Goal: Transaction & Acquisition: Purchase product/service

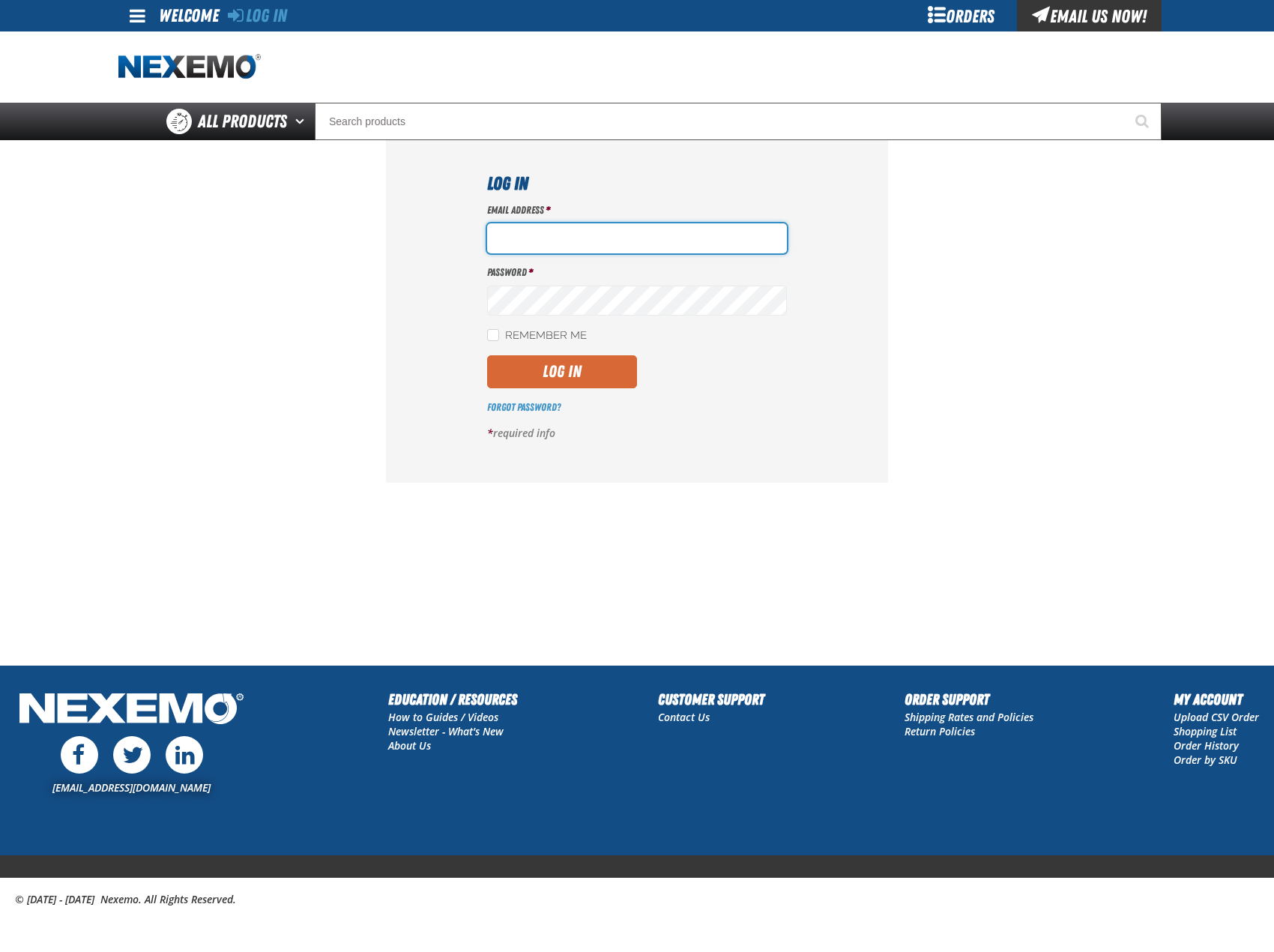
type input "mglazier@vtaig.com"
click at [547, 360] on button "Log In" at bounding box center [562, 372] width 150 height 33
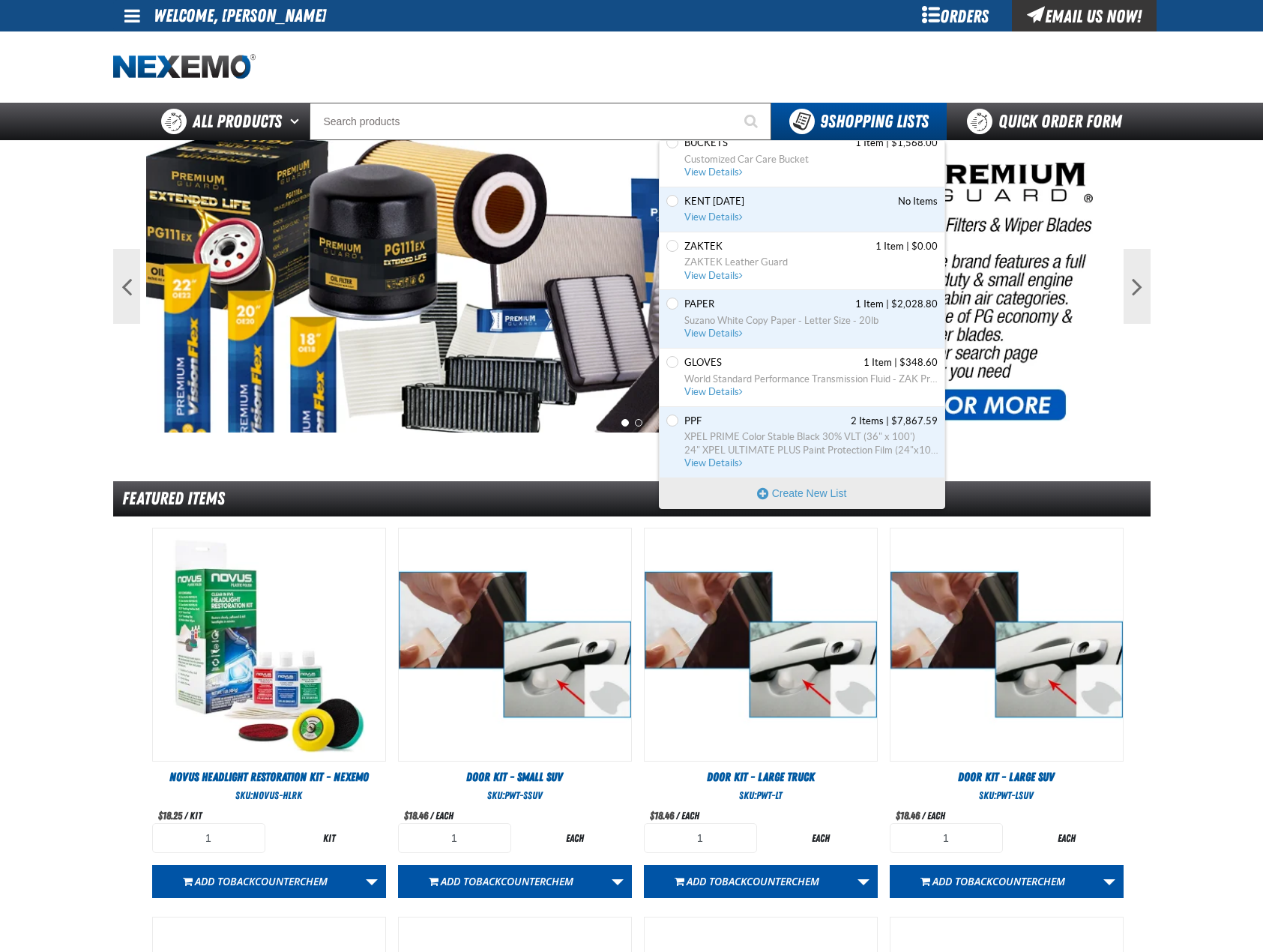
scroll to position [75, 0]
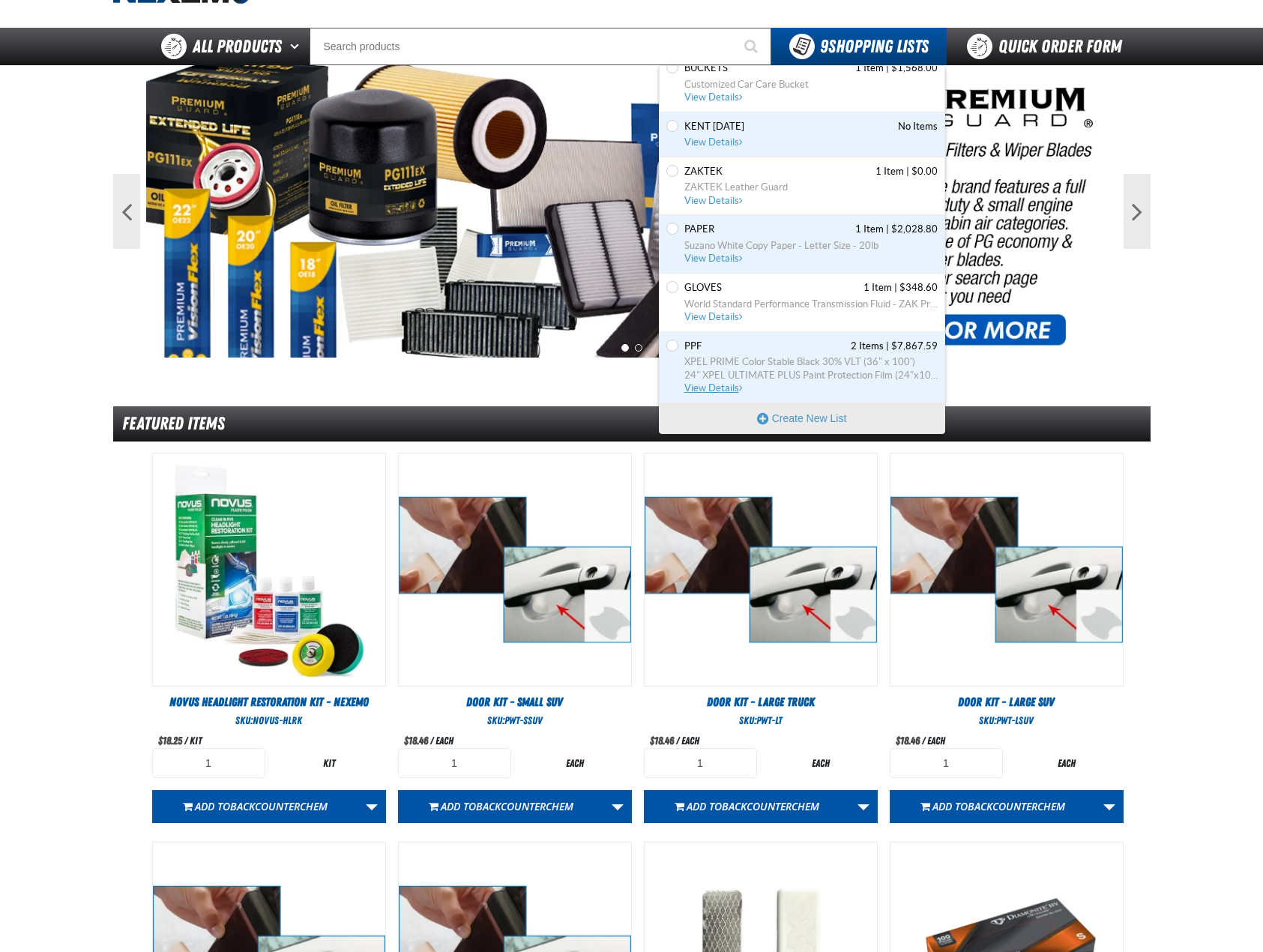
click at [742, 352] on span "PPF 2 Items | $7,867.59" at bounding box center [810, 346] width 253 height 13
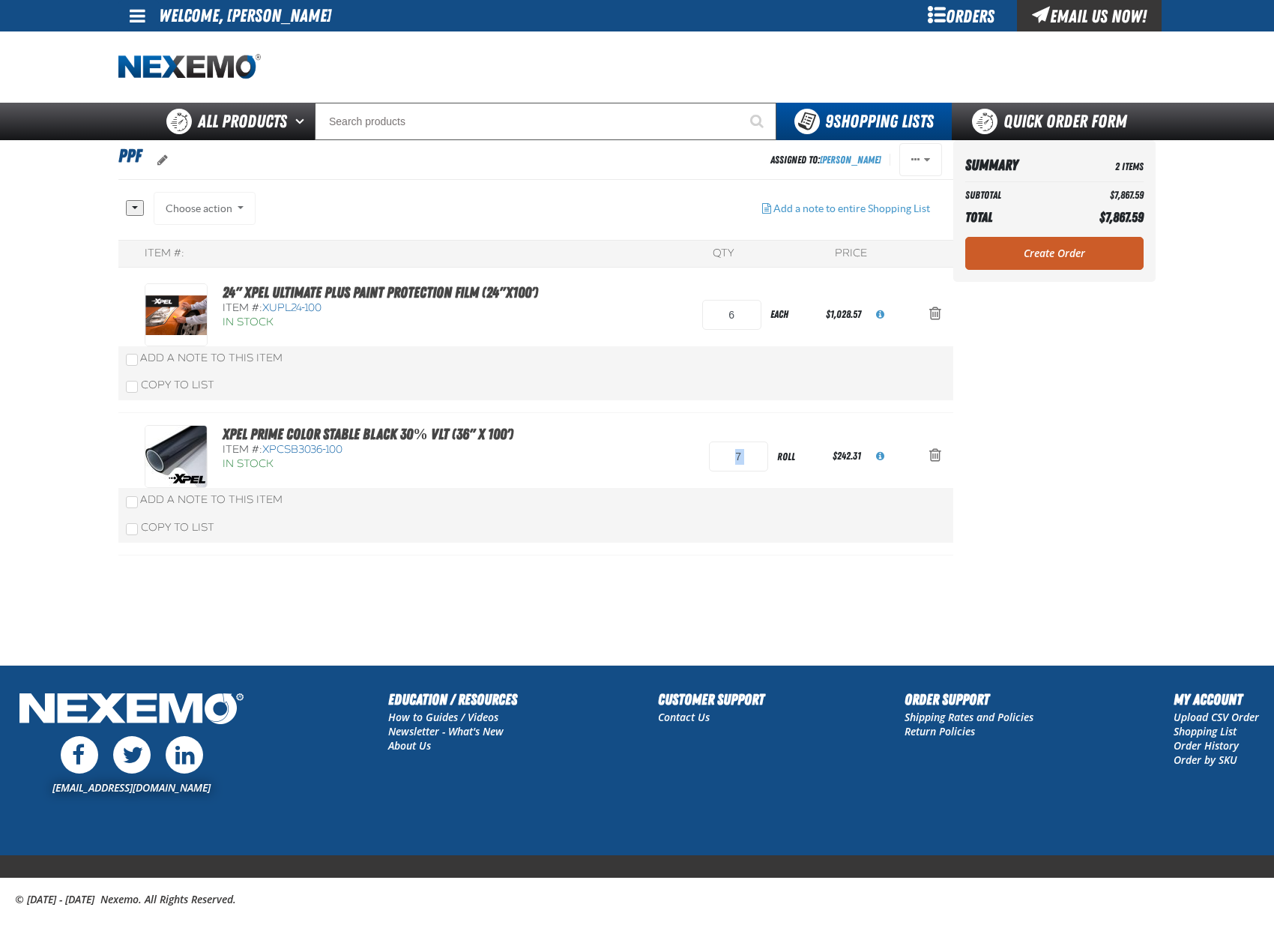
drag, startPoint x: 723, startPoint y: 449, endPoint x: 684, endPoint y: 448, distance: 39.0
click at [684, 448] on div "XPEL PRIME Color Stable Black 30% VLT (36" x 100') Item #: XPCSB3036-100 In Sto…" at bounding box center [521, 456] width 752 height 63
drag, startPoint x: 750, startPoint y: 314, endPoint x: 668, endPoint y: 314, distance: 82.0
click at [668, 314] on div "24" XPEL ULTIMATE PLUS Paint Protection Film (24"x100') Item #: XUPL24-100 In S…" at bounding box center [521, 314] width 752 height 63
type input "3"
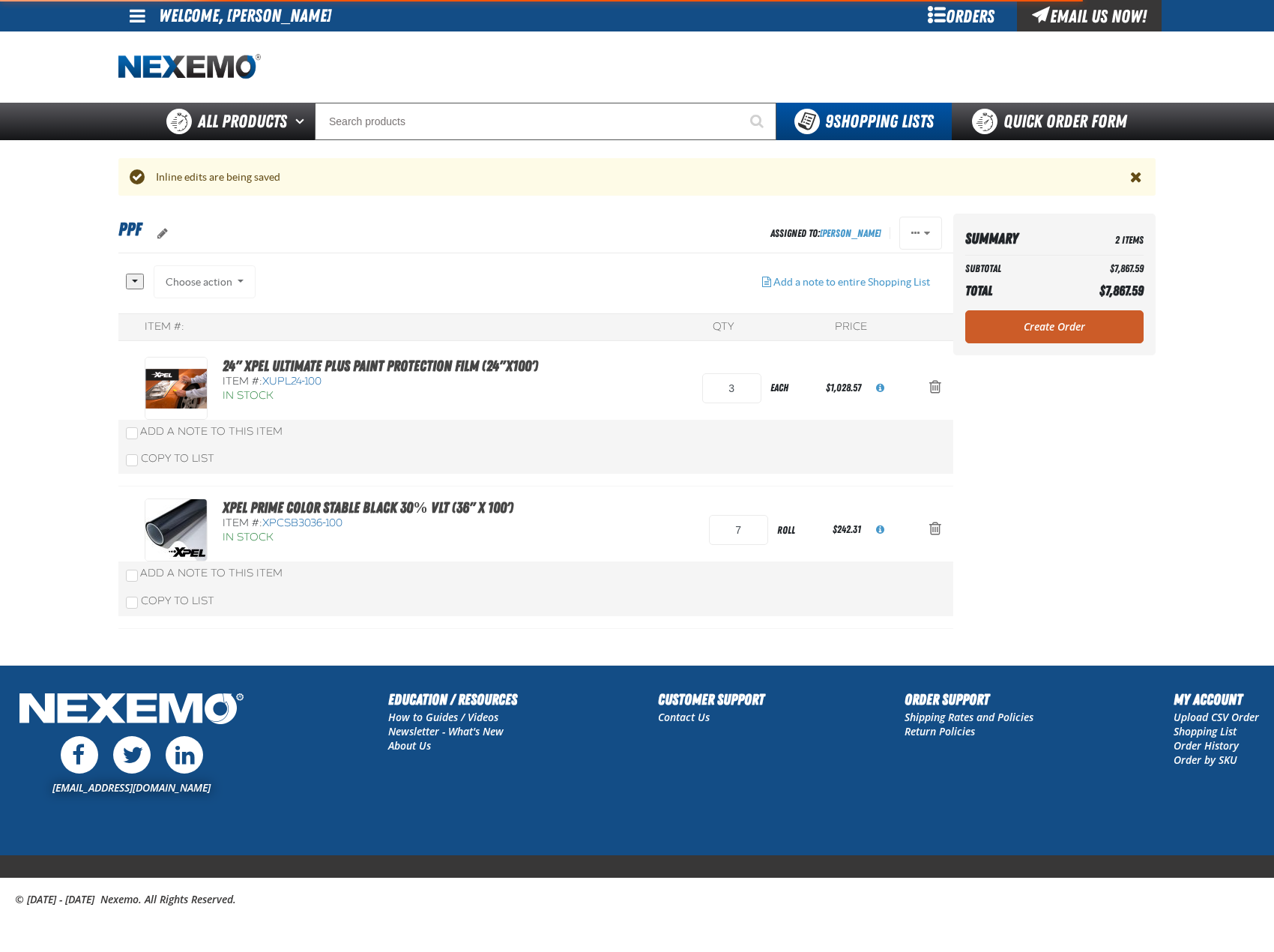
click at [622, 341] on div "Item #: QTY Price 24" XPEL ULTIMATE PLUS Paint Protection Film (24"x100') Item …" at bounding box center [536, 471] width 835 height 315
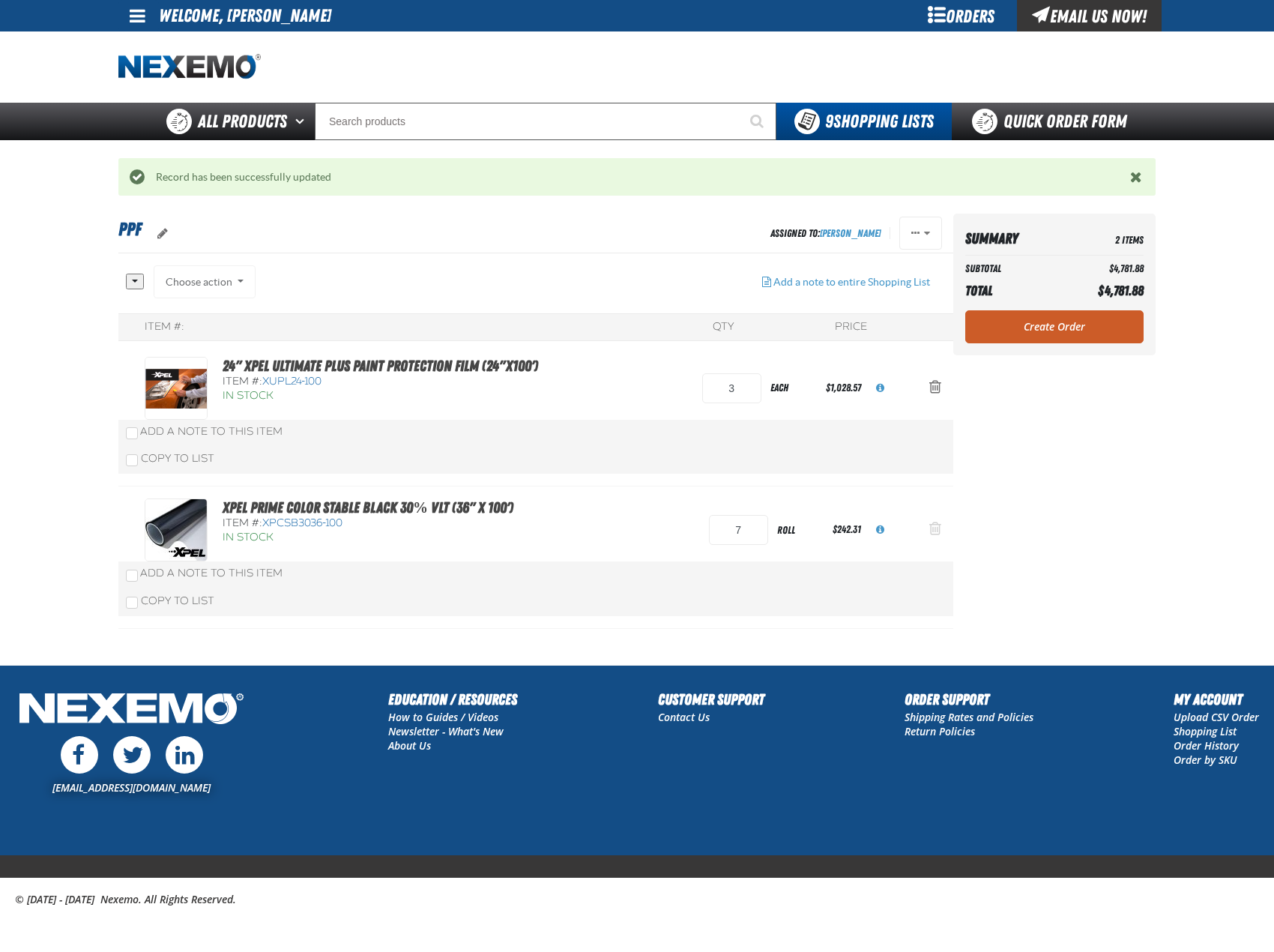
click at [937, 531] on span "Action Remove XPEL PRIME Color Stable Black 30% VLT (36&quot; x 100&#039;) from…" at bounding box center [935, 528] width 12 height 15
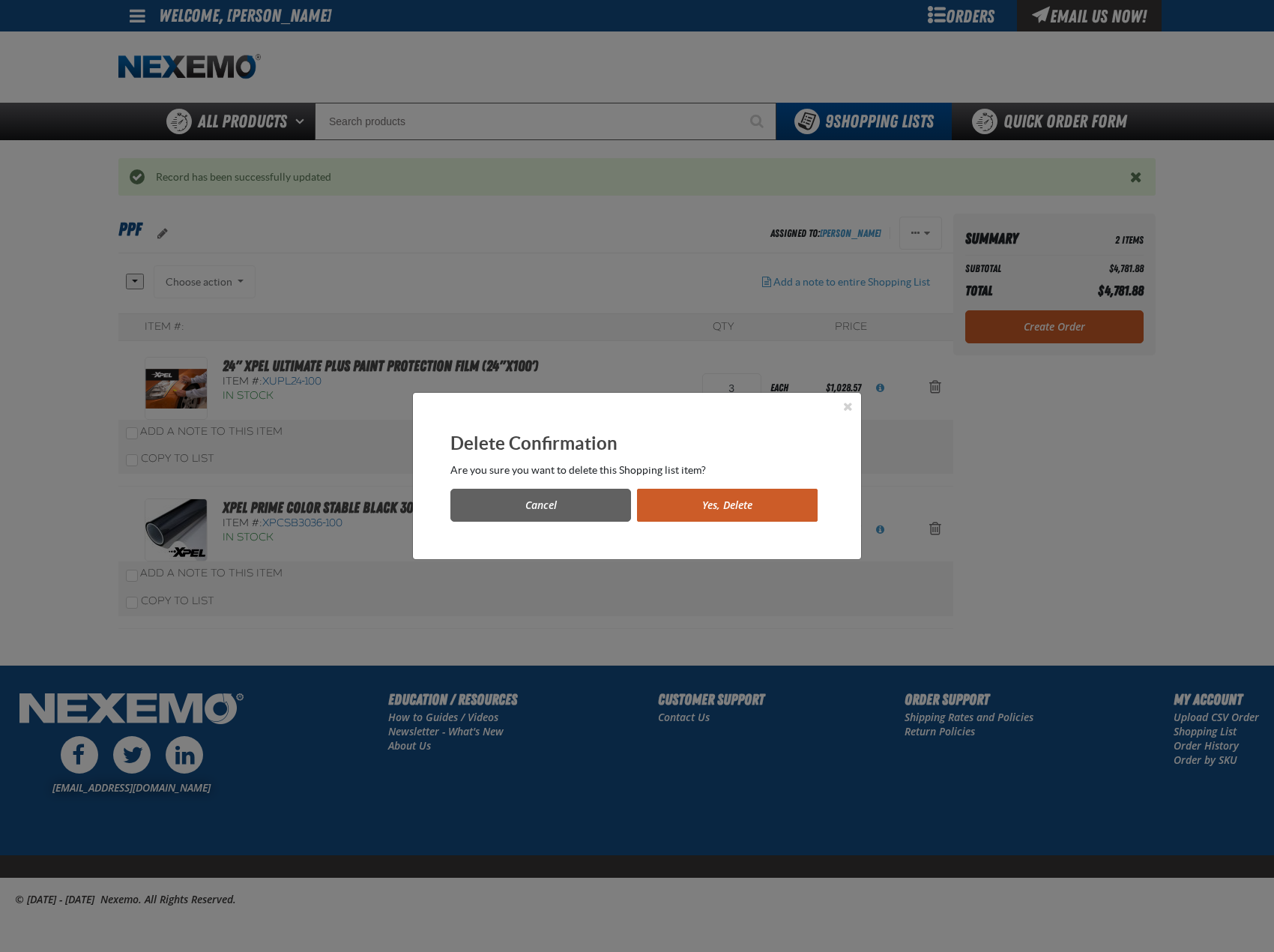
click at [750, 497] on button "Yes, Delete" at bounding box center [727, 505] width 181 height 33
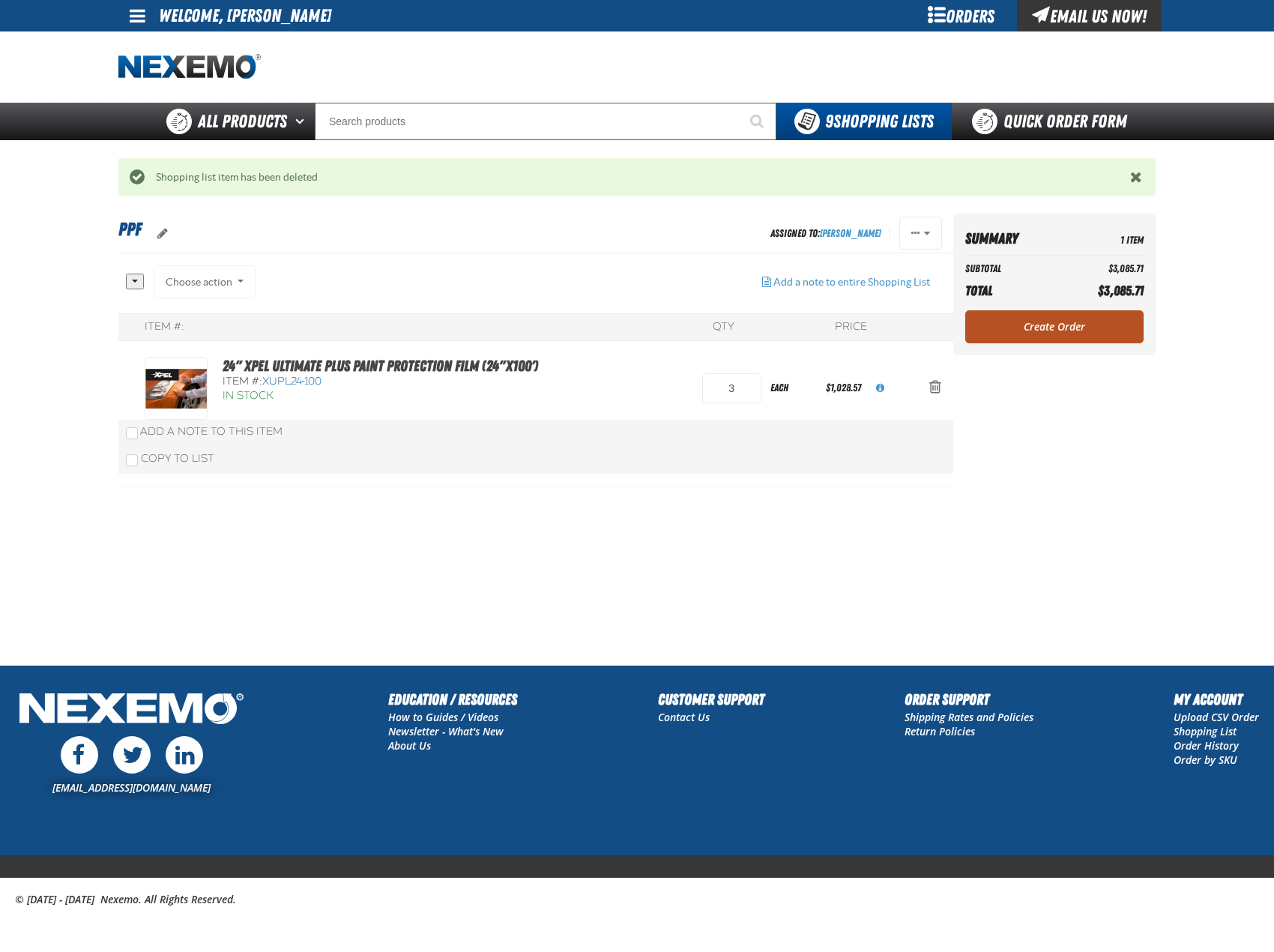
click at [1063, 336] on link "Create Order" at bounding box center [1055, 327] width 178 height 33
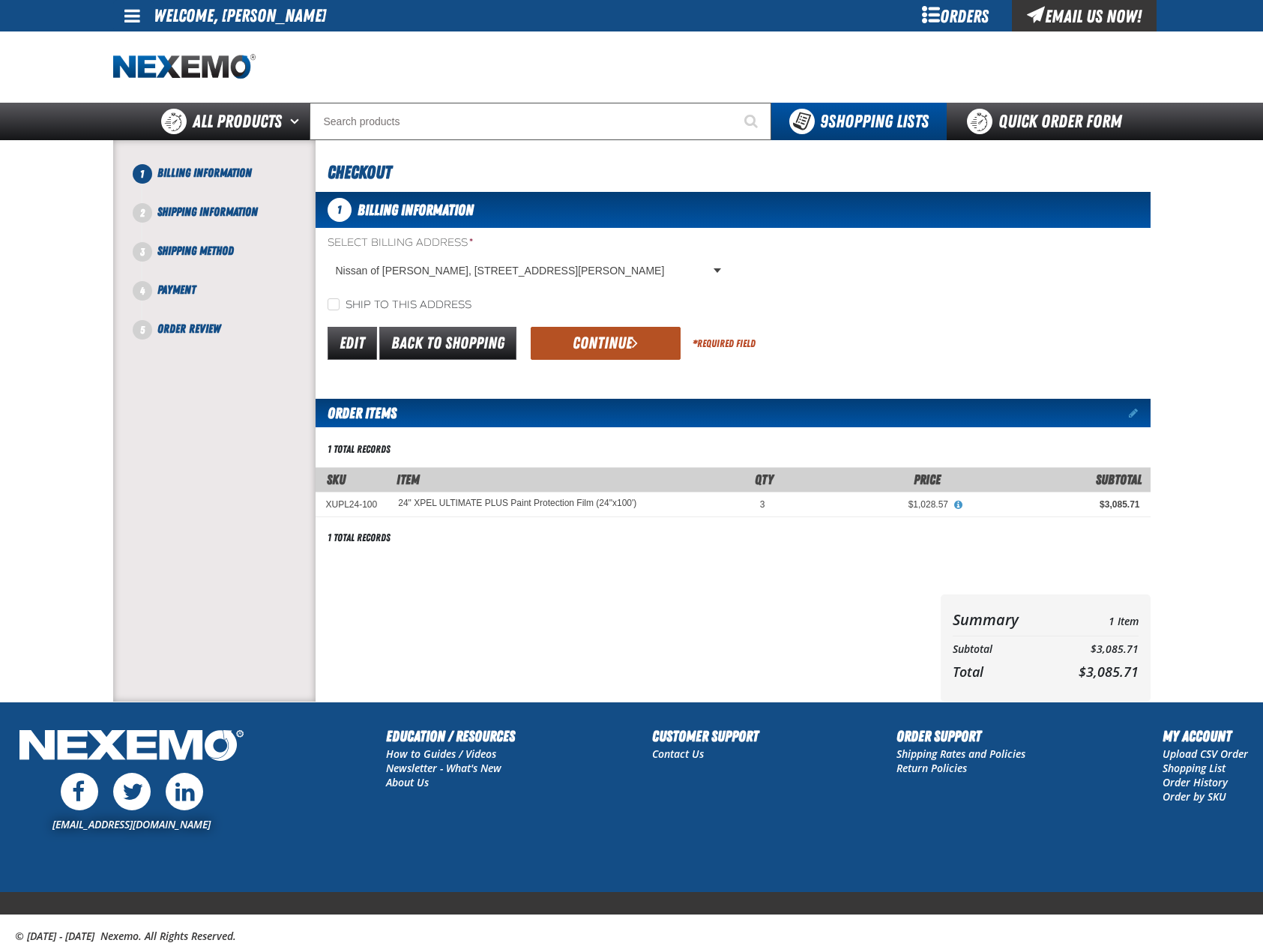
click at [602, 337] on button "Continue" at bounding box center [605, 343] width 150 height 33
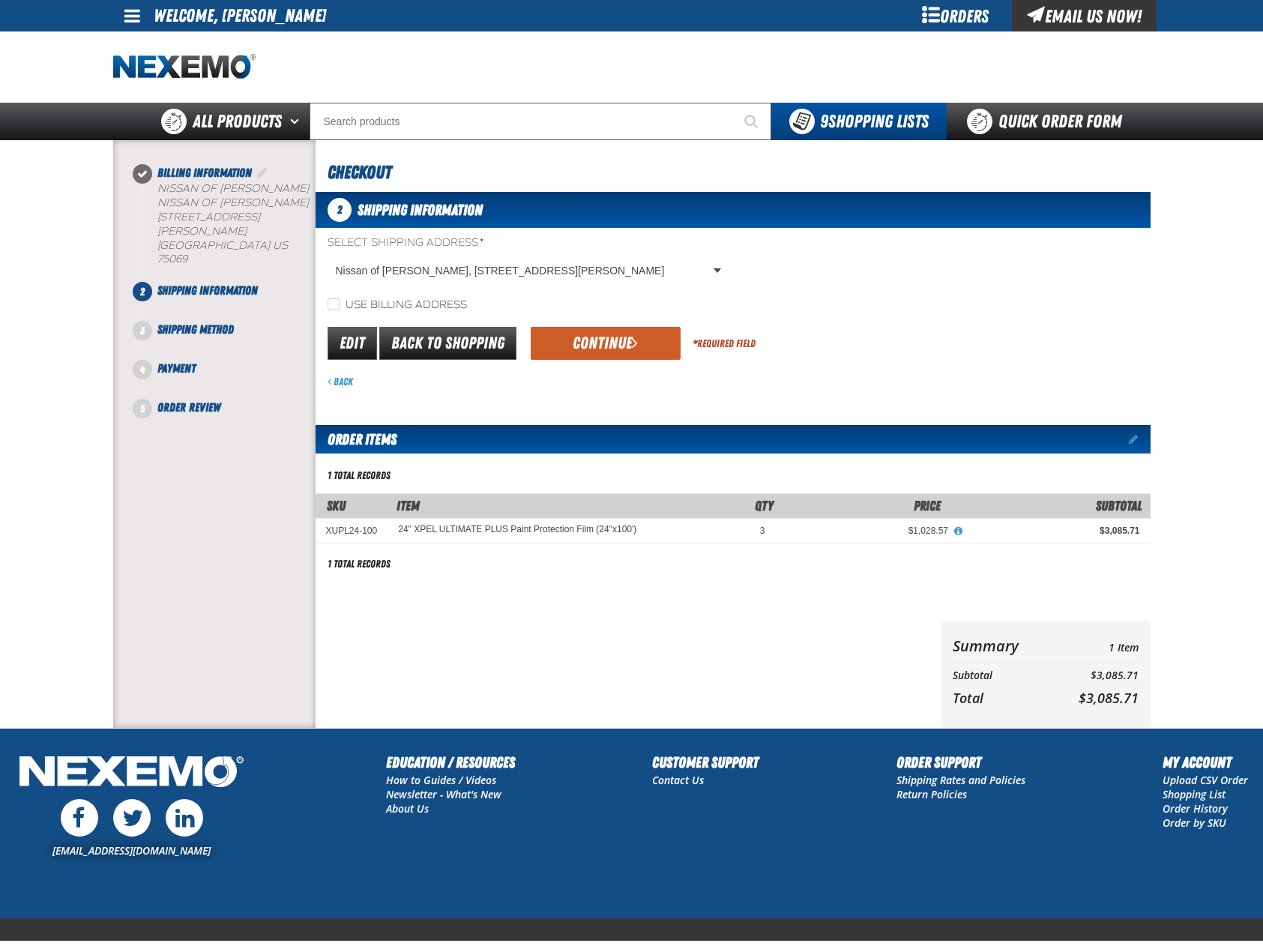
click at [602, 337] on button "Continue" at bounding box center [605, 343] width 150 height 33
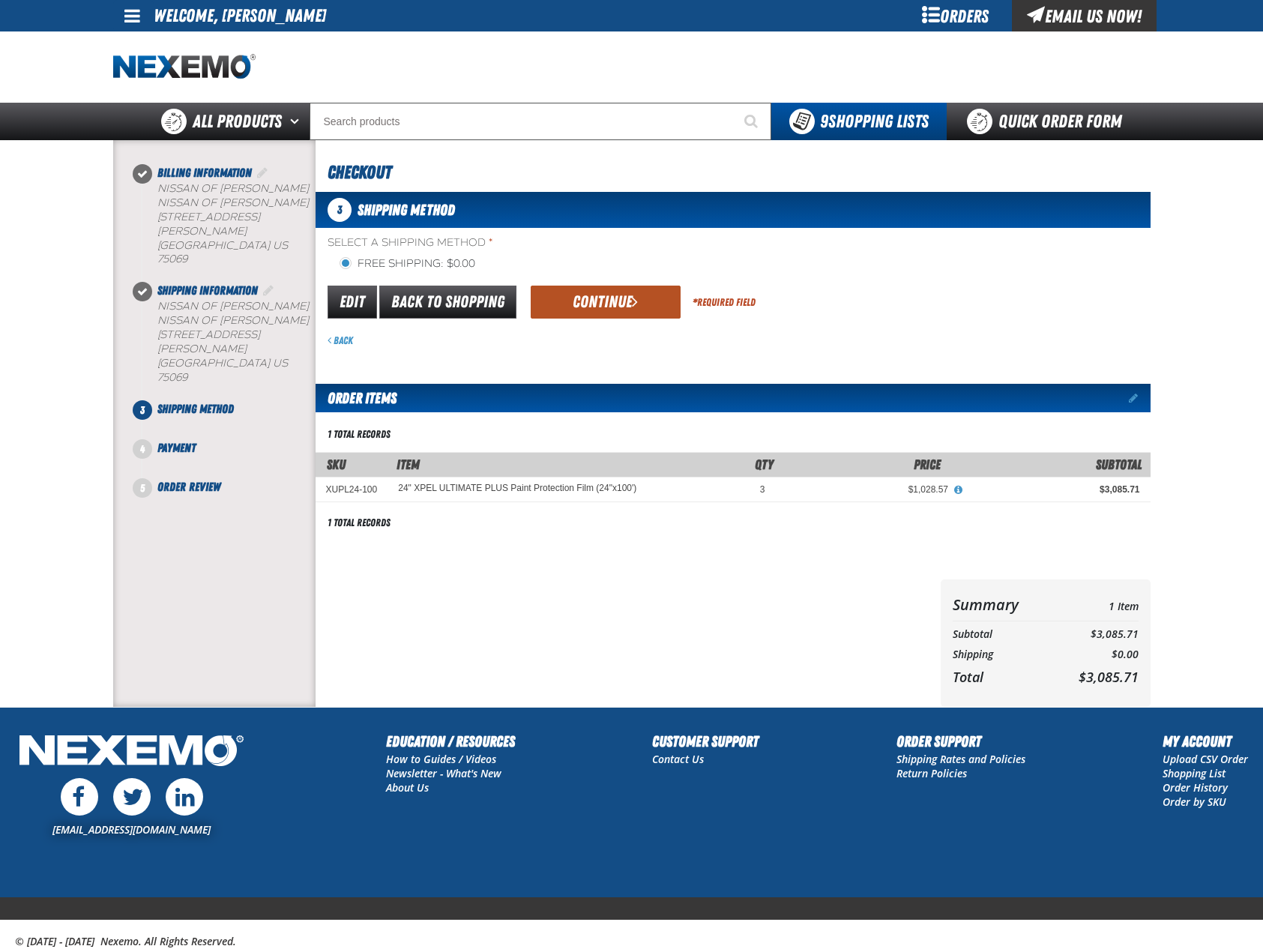
click at [628, 295] on button "Continue" at bounding box center [605, 302] width 150 height 33
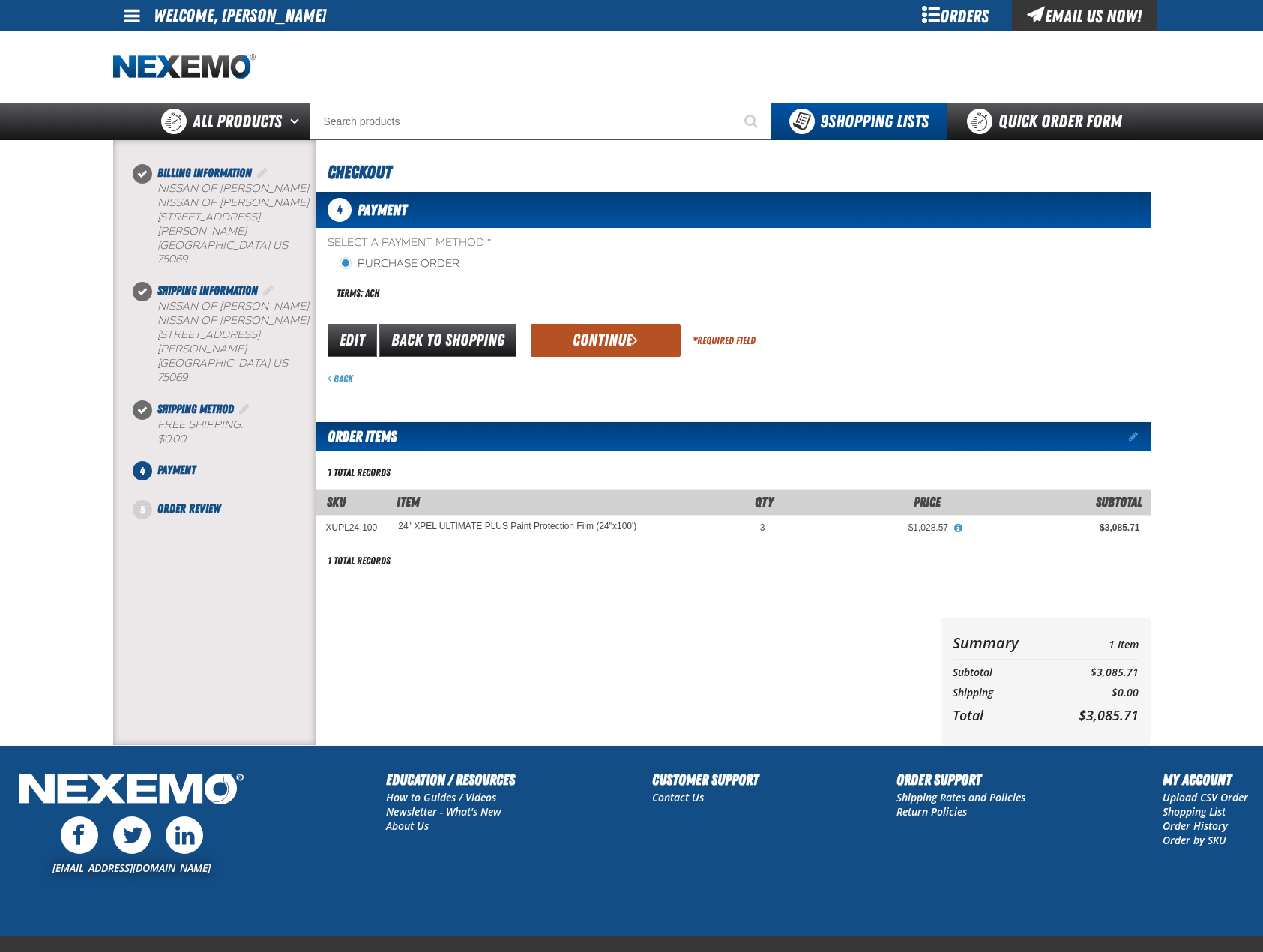
click at [632, 334] on span "submit" at bounding box center [634, 340] width 6 height 16
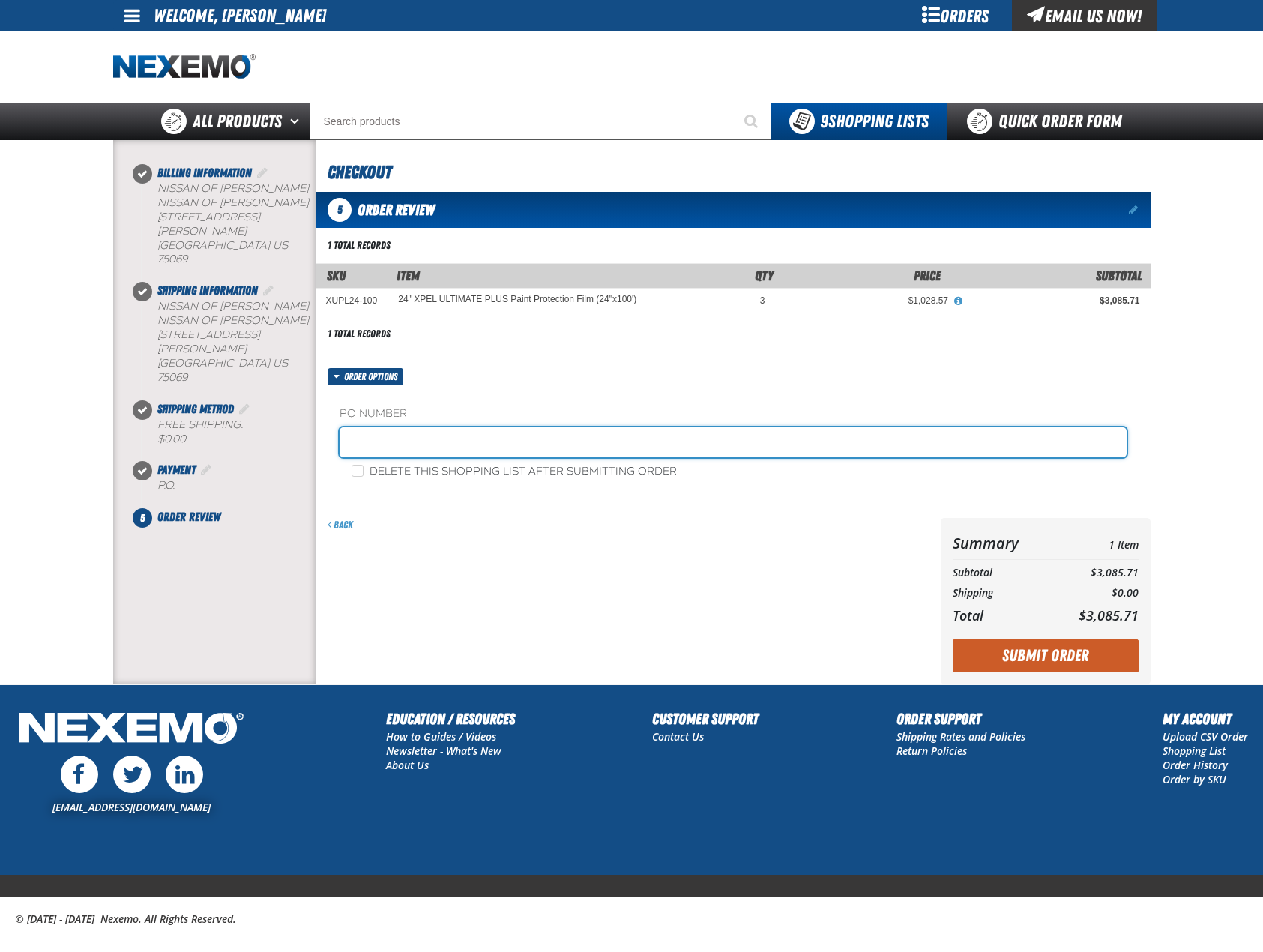
click at [422, 441] on input "text" at bounding box center [733, 442] width 787 height 30
type input "TINT090325"
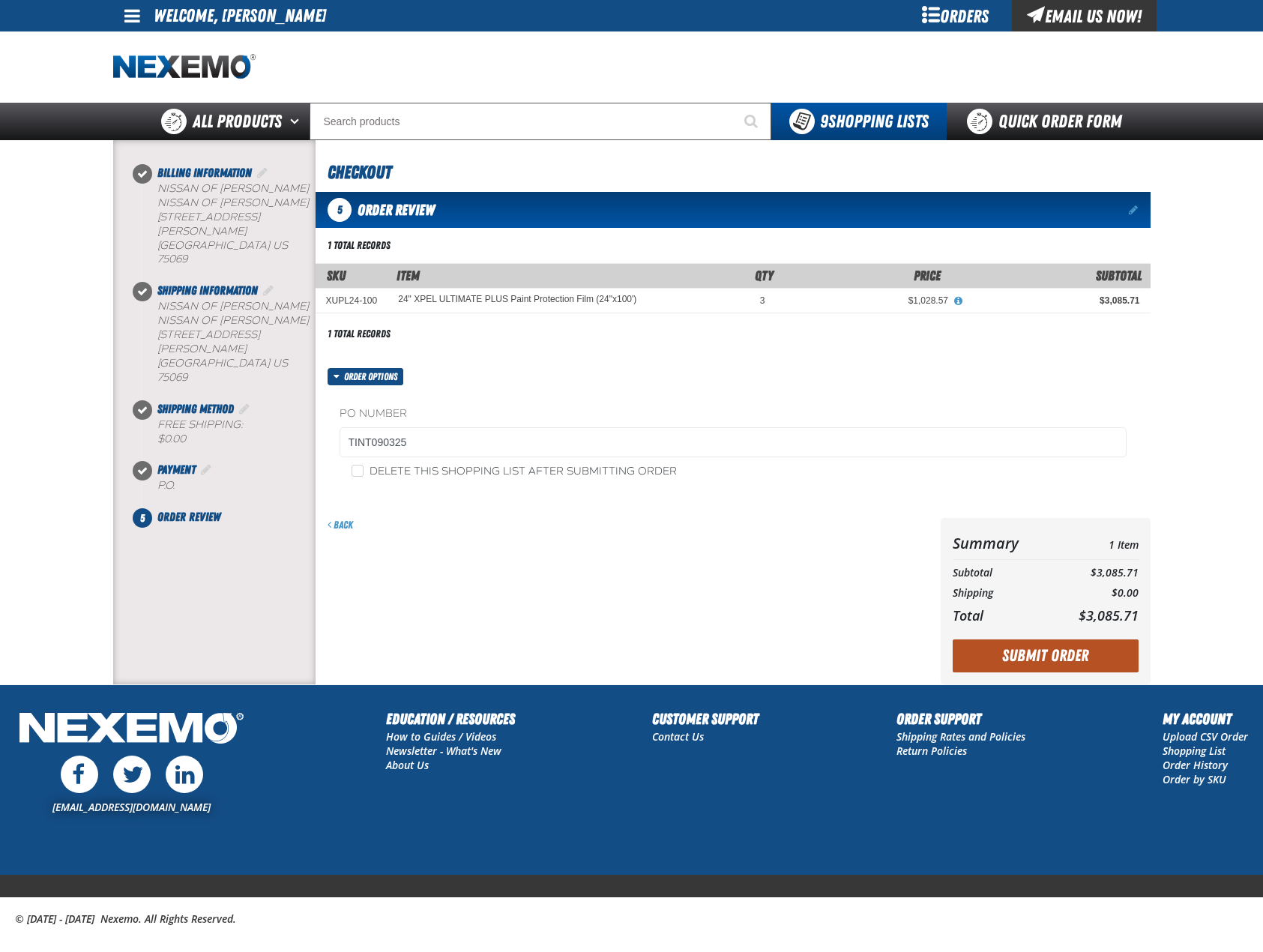
click at [1062, 659] on button "Submit Order" at bounding box center [1045, 656] width 186 height 33
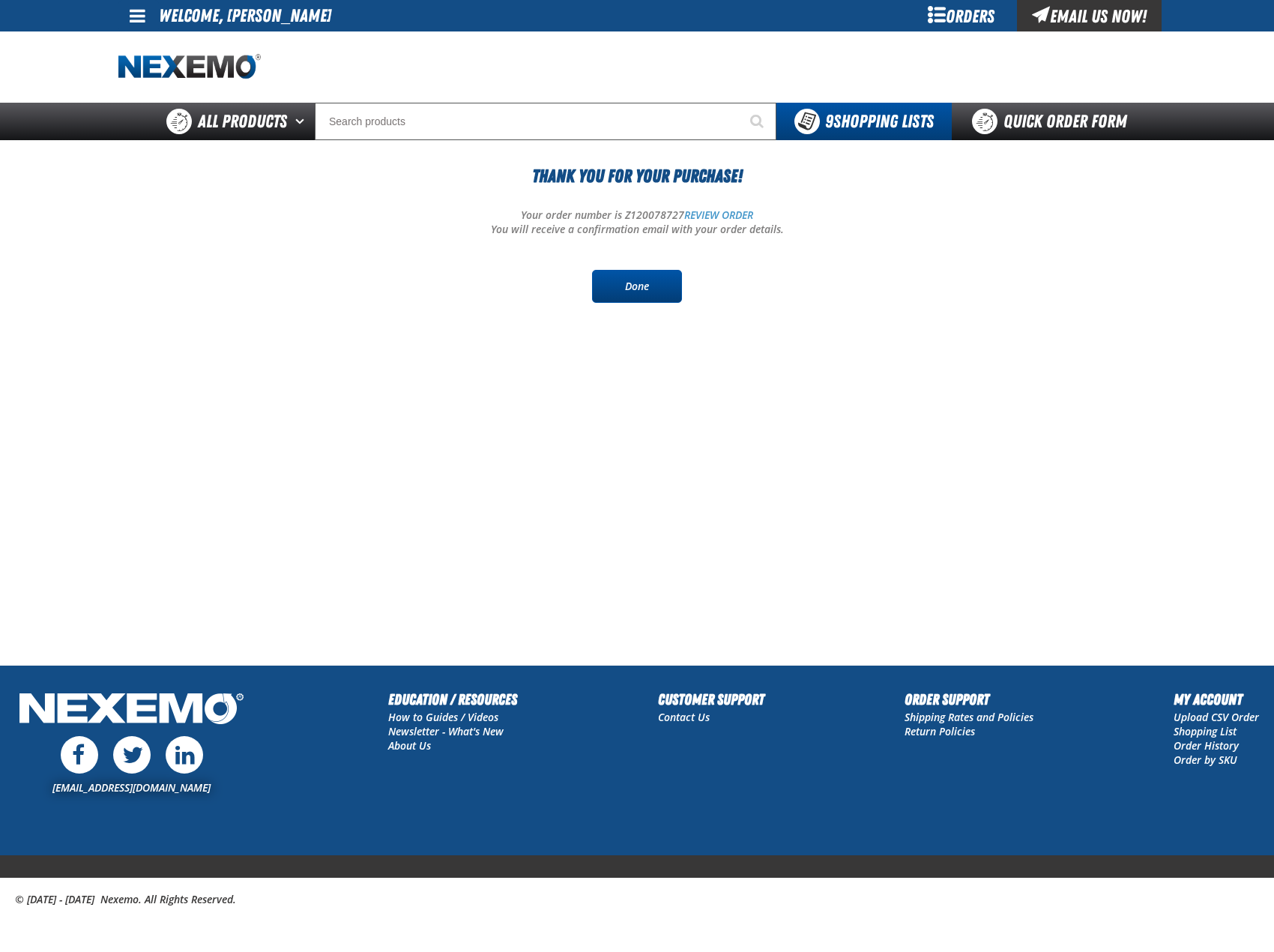
click at [626, 291] on link "Done" at bounding box center [637, 287] width 90 height 33
